Goal: Find contact information: Find contact information

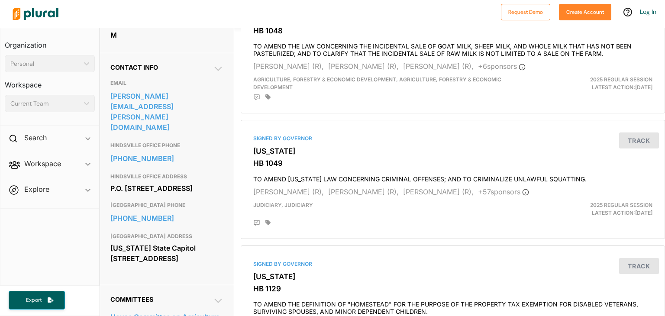
scroll to position [260, 0]
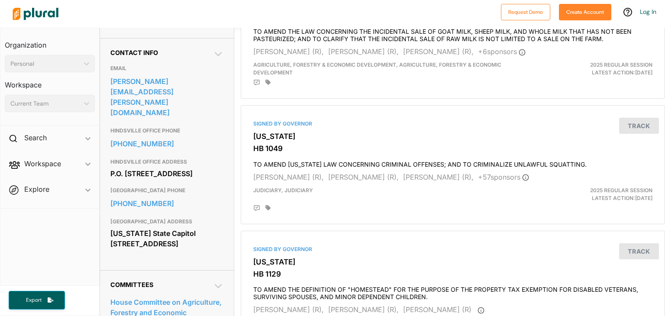
drag, startPoint x: 110, startPoint y: 167, endPoint x: 185, endPoint y: 178, distance: 75.7
click at [185, 178] on div "Contact Info EMAIL [PERSON_NAME][EMAIL_ADDRESS][PERSON_NAME][DOMAIN_NAME] [GEOG…" at bounding box center [167, 154] width 134 height 232
copy div "P.O. [STREET_ADDRESS]"
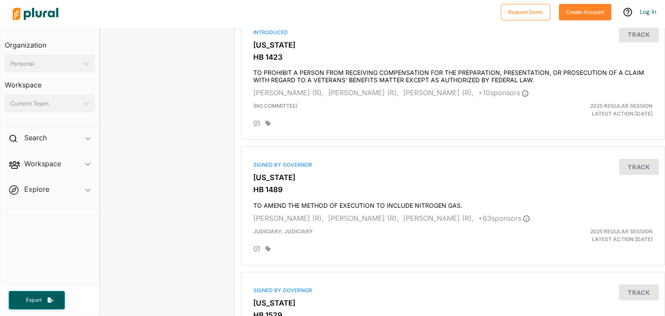
scroll to position [1168, 0]
